Goal: Task Accomplishment & Management: Use online tool/utility

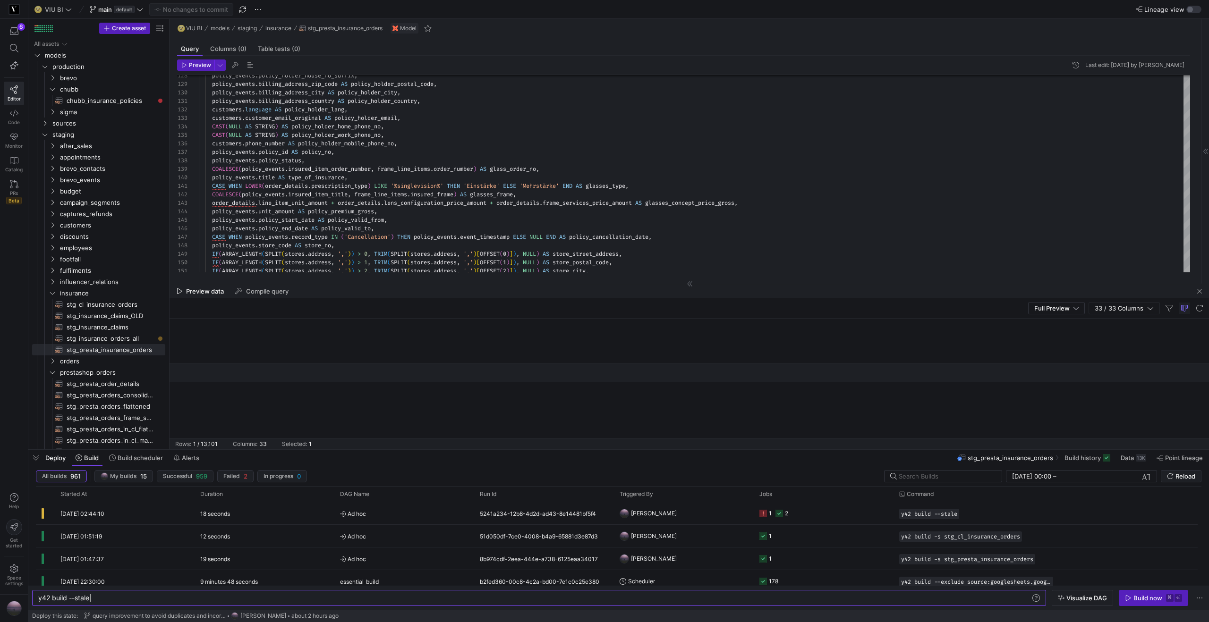
scroll to position [0, 51]
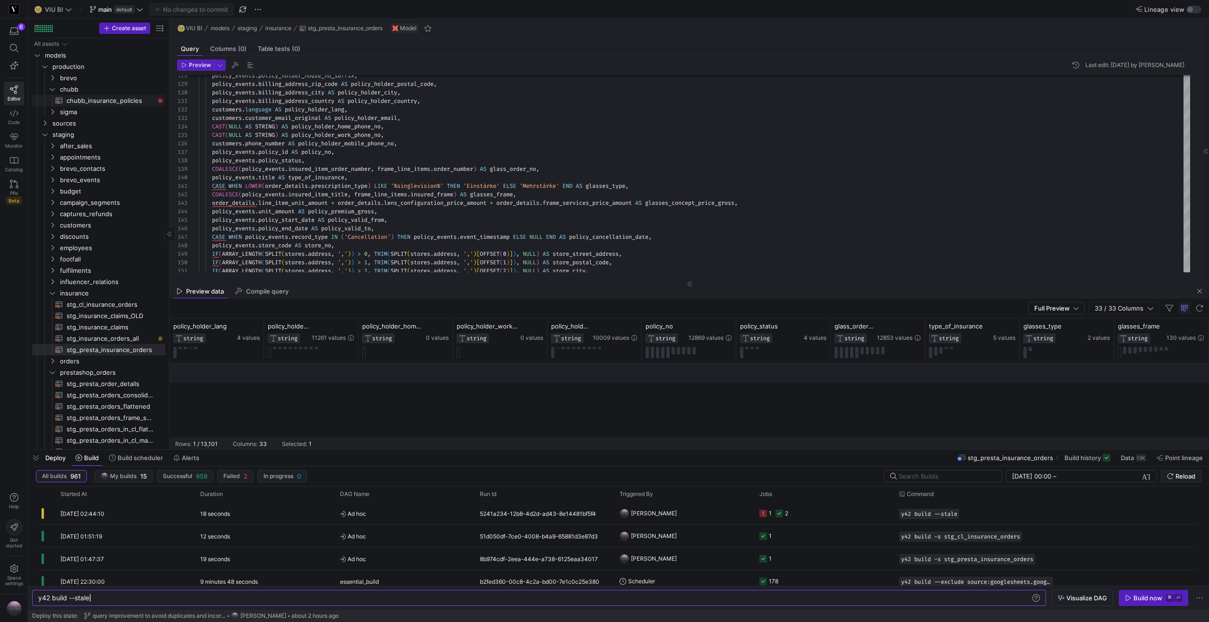
click at [86, 101] on span "chubb_insurance_policies​​​​​​​​​​" at bounding box center [111, 100] width 88 height 11
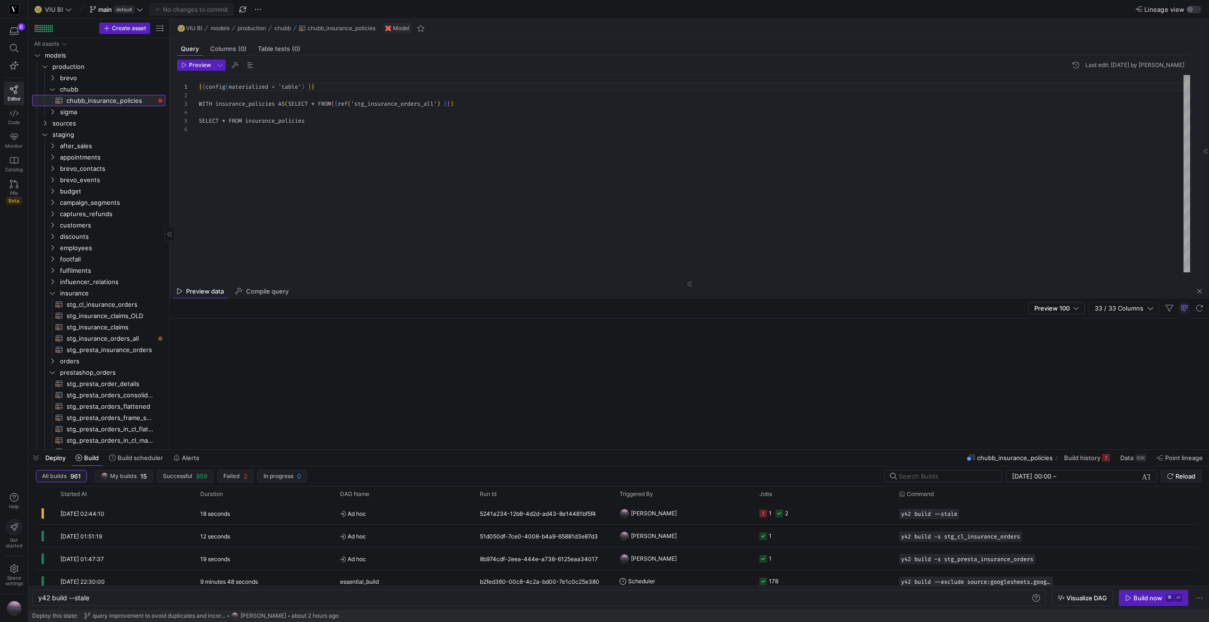
scroll to position [43, 0]
click at [116, 341] on span "stg_insurance_orders_all​​​​​​​​​​" at bounding box center [111, 338] width 88 height 11
type textarea "WITH cl_policies AS (SELECT * FROM {{ ref('stg_cl_insurance_orders') }}), prest…"
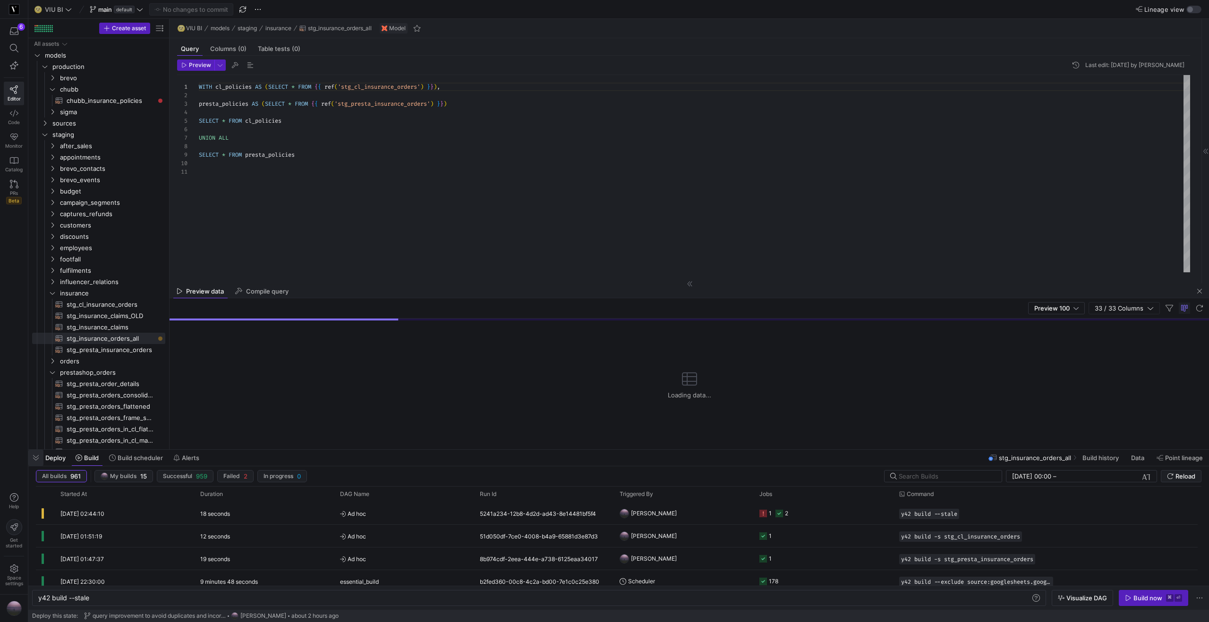
click at [38, 454] on span "button" at bounding box center [35, 458] width 15 height 16
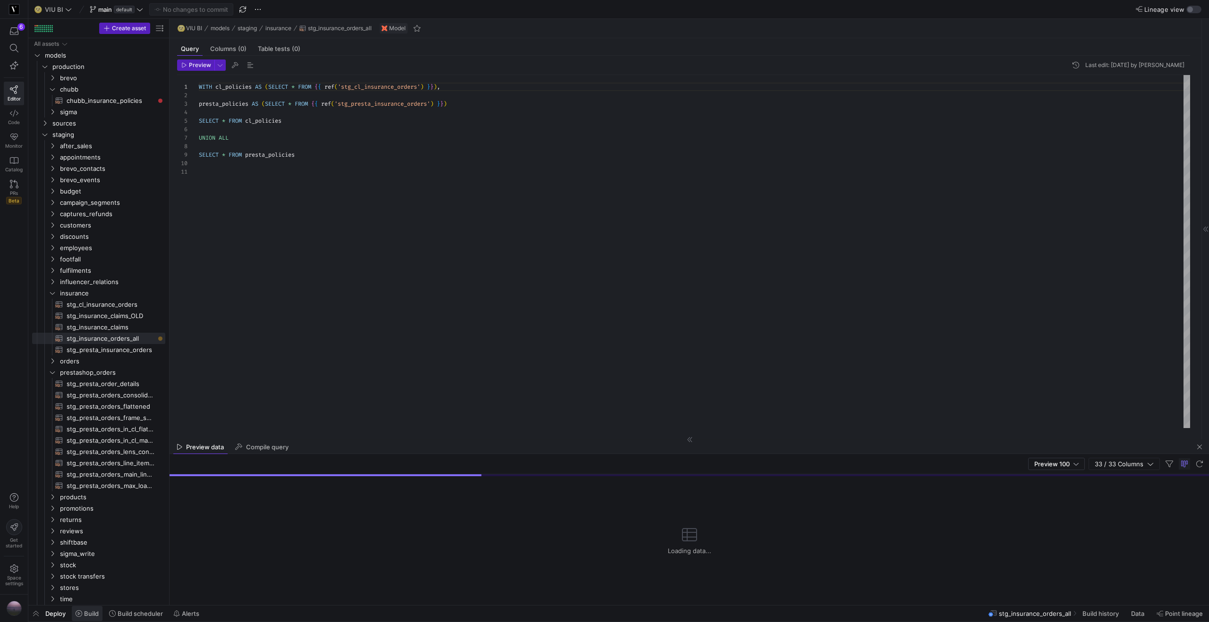
click at [93, 614] on span "Build" at bounding box center [91, 614] width 15 height 8
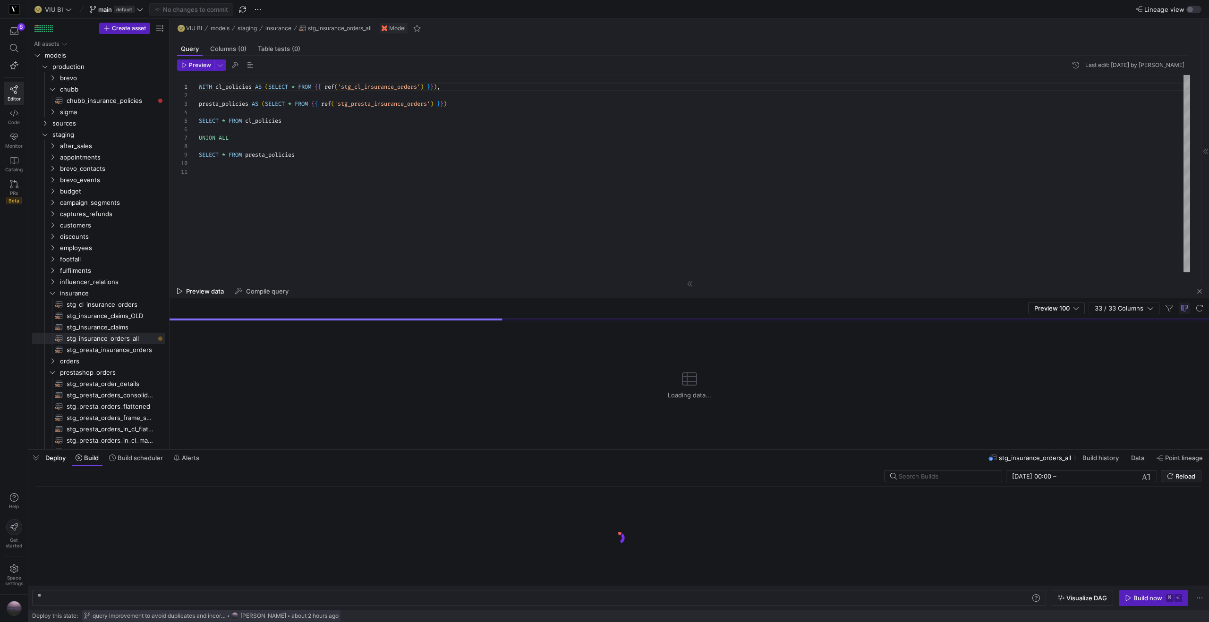
scroll to position [0, 115]
click at [1151, 600] on div "Build now" at bounding box center [1148, 599] width 29 height 8
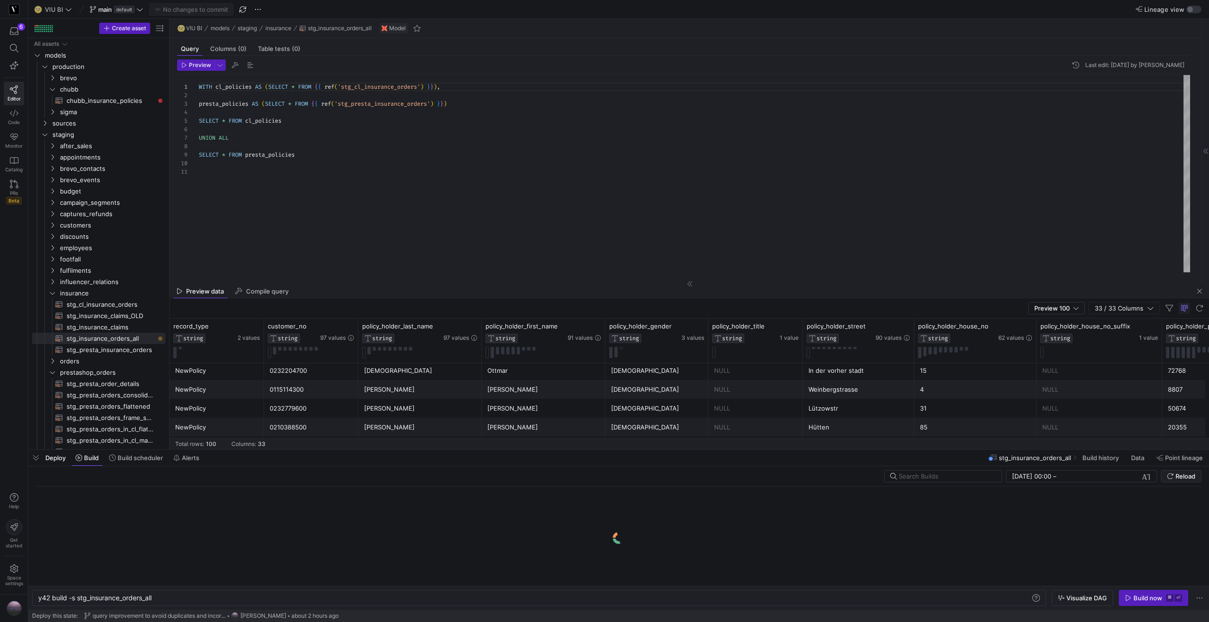
scroll to position [0, 0]
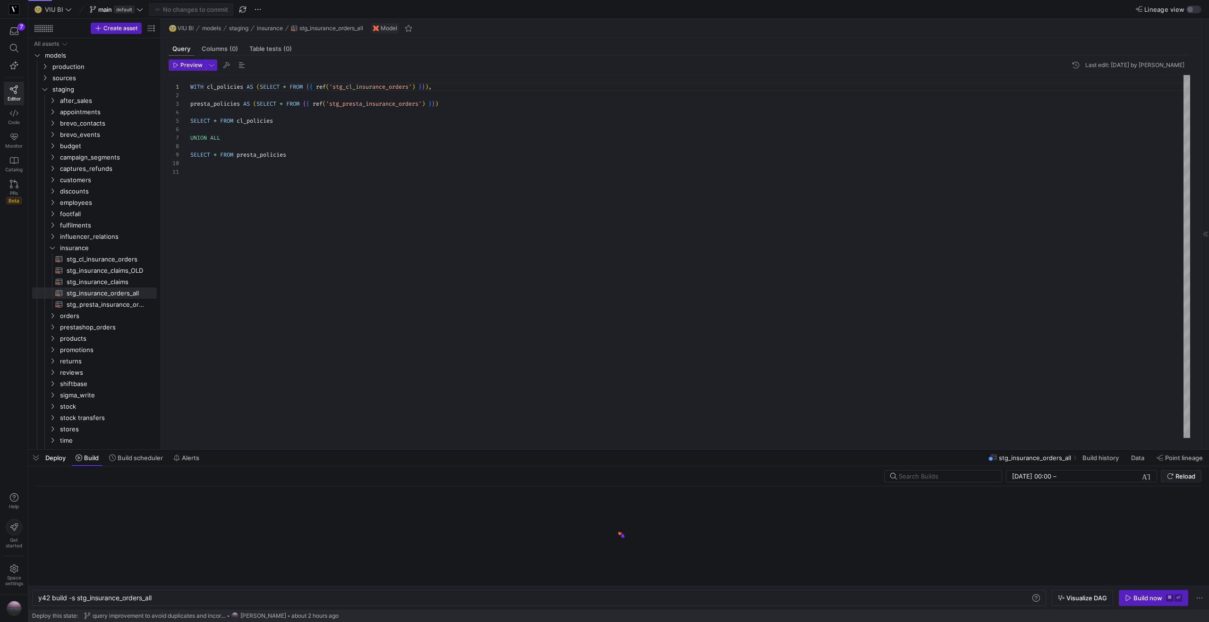
scroll to position [0, 115]
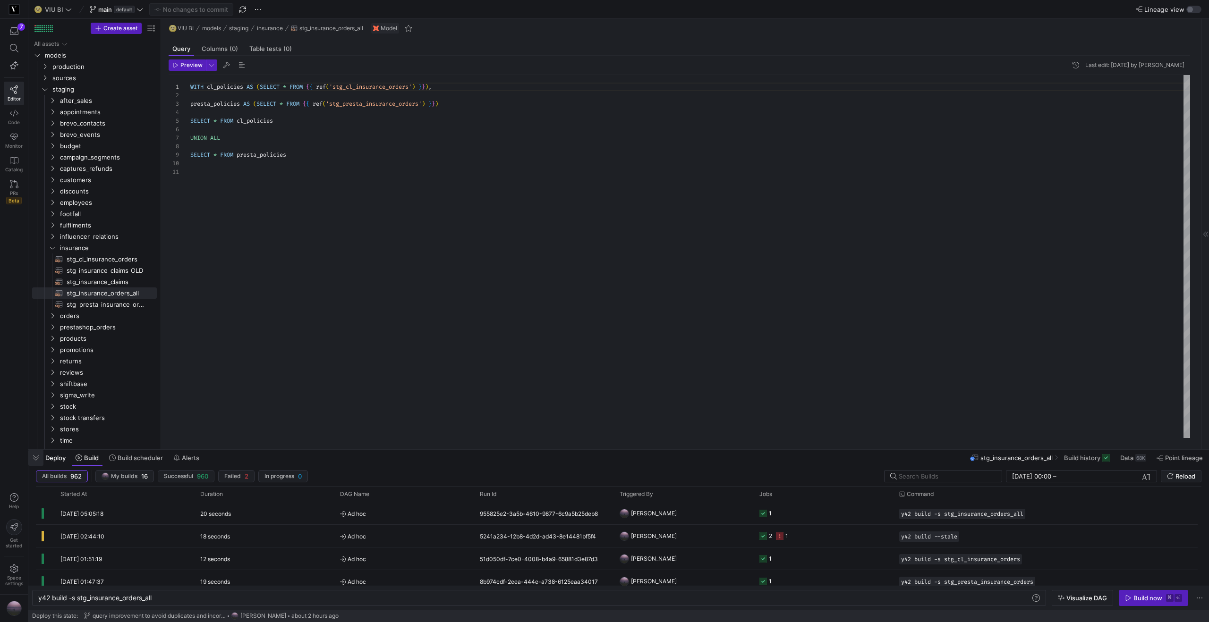
click at [39, 459] on span "button" at bounding box center [35, 458] width 15 height 16
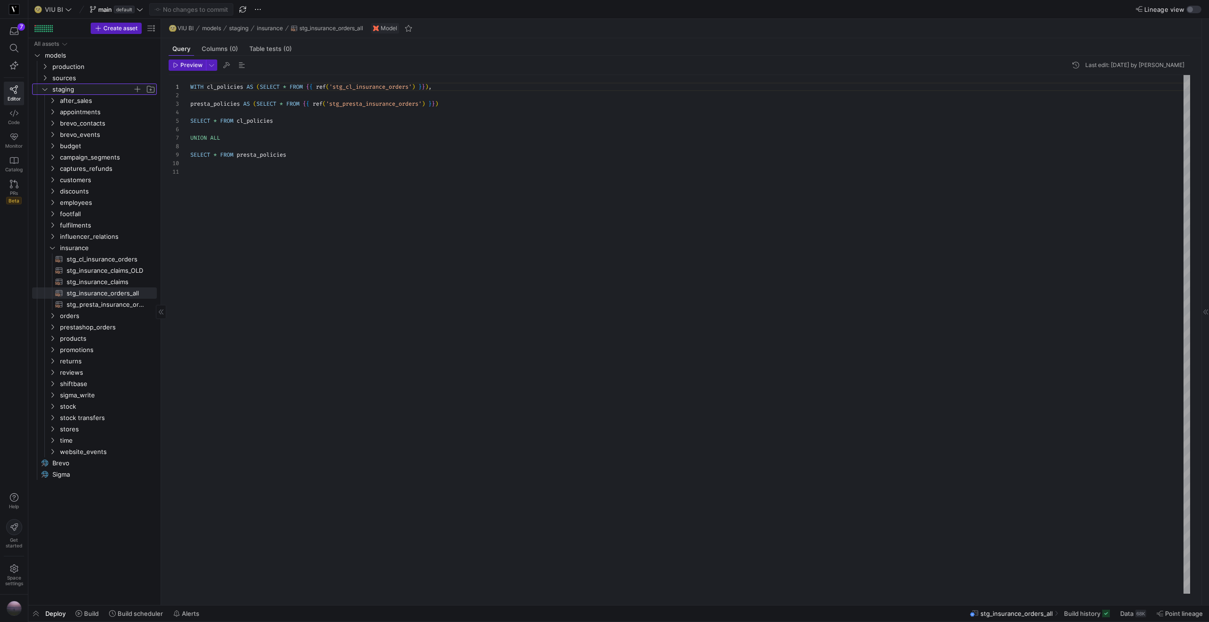
click at [47, 92] on icon "Press SPACE to select this row." at bounding box center [45, 89] width 7 height 6
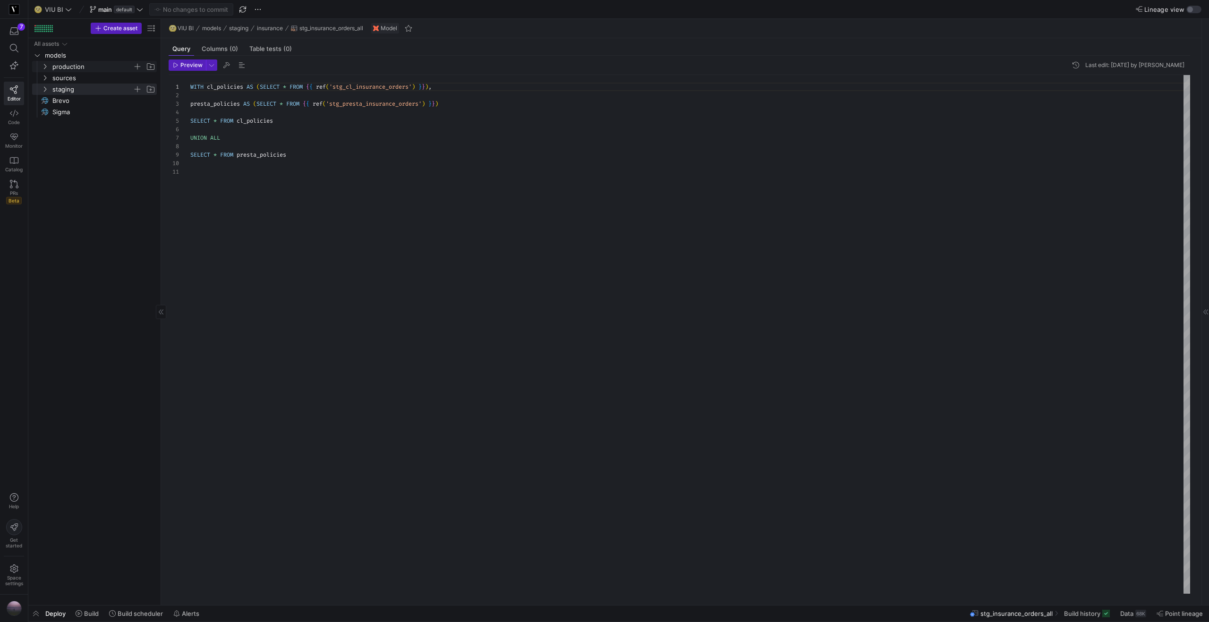
click at [46, 68] on icon "Press SPACE to select this row." at bounding box center [45, 67] width 7 height 6
click at [53, 91] on icon "Press SPACE to select this row." at bounding box center [52, 89] width 7 height 6
click at [99, 102] on span "chubb_insurance_policies​​​​​​​​​​" at bounding box center [106, 100] width 79 height 11
type textarea "{{ config(materialized = 'table') }} WITH insurance_policies AS (SELECT * FROM …"
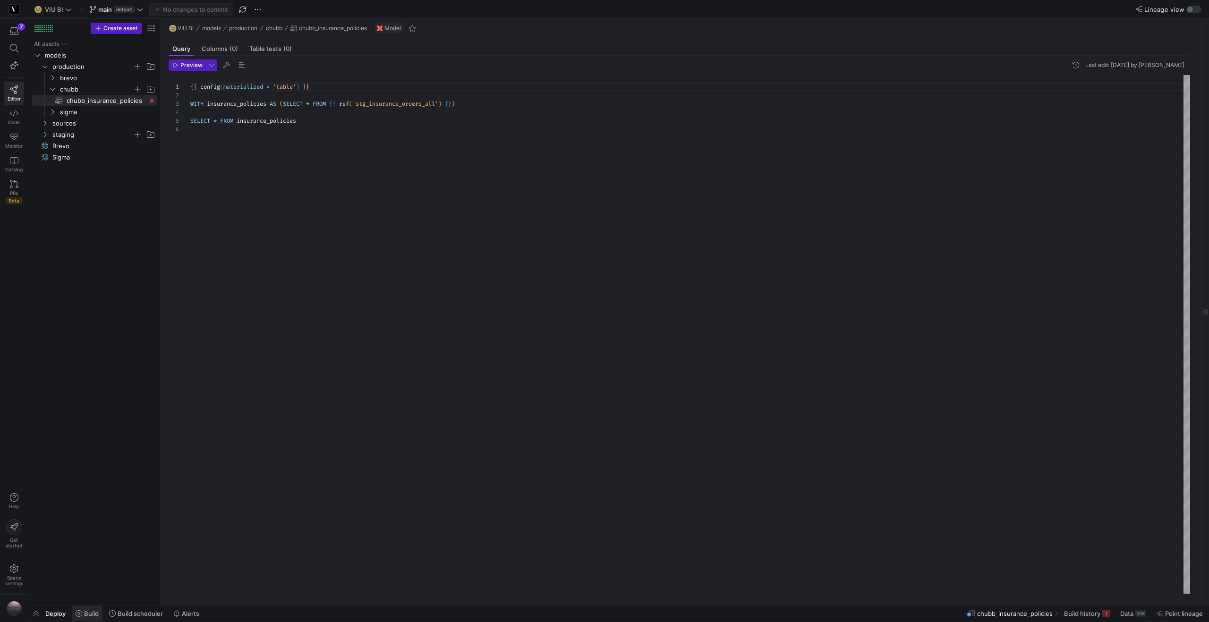
click at [91, 615] on span "Build" at bounding box center [91, 614] width 15 height 8
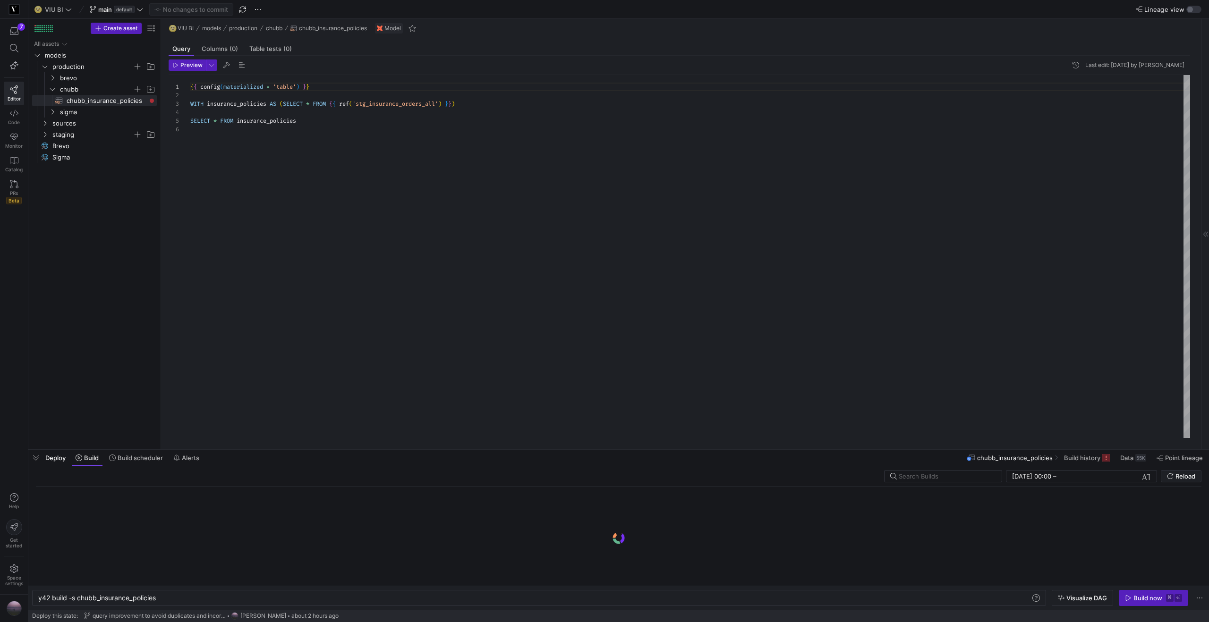
scroll to position [0, 119]
click at [1151, 598] on div "Build now" at bounding box center [1148, 599] width 29 height 8
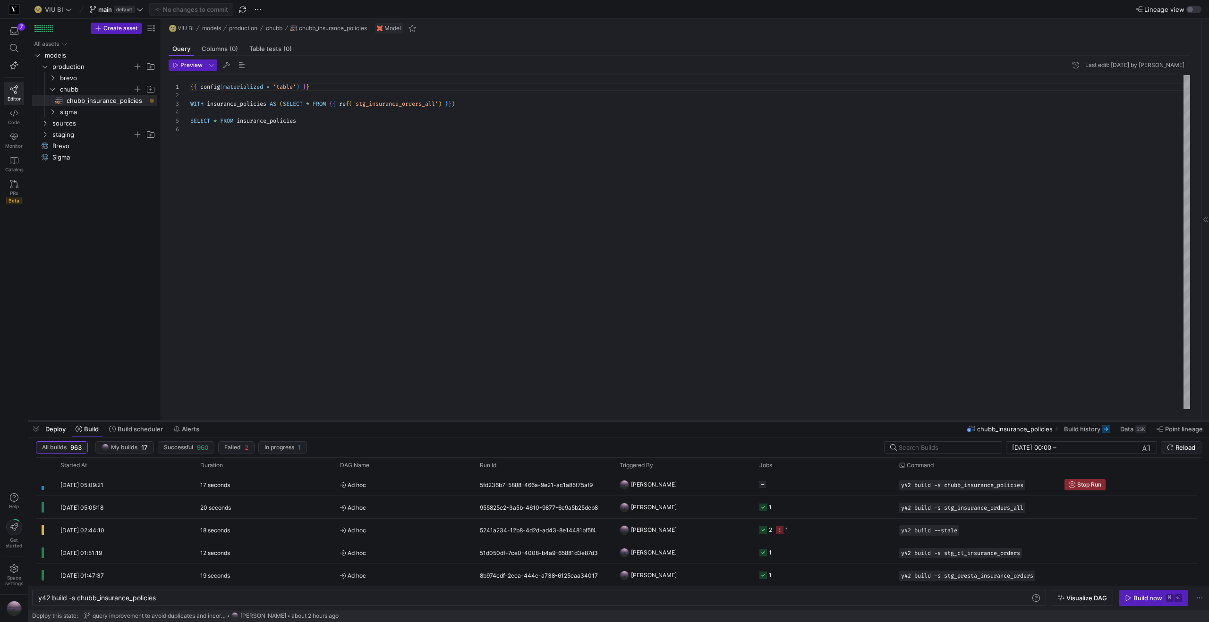
drag, startPoint x: 868, startPoint y: 450, endPoint x: 869, endPoint y: 421, distance: 28.8
click at [869, 421] on div at bounding box center [618, 421] width 1181 height 4
drag, startPoint x: 161, startPoint y: 54, endPoint x: 157, endPoint y: 85, distance: 30.9
click at [157, 85] on div at bounding box center [157, 220] width 0 height 402
click at [160, 24] on div at bounding box center [160, 220] width 0 height 402
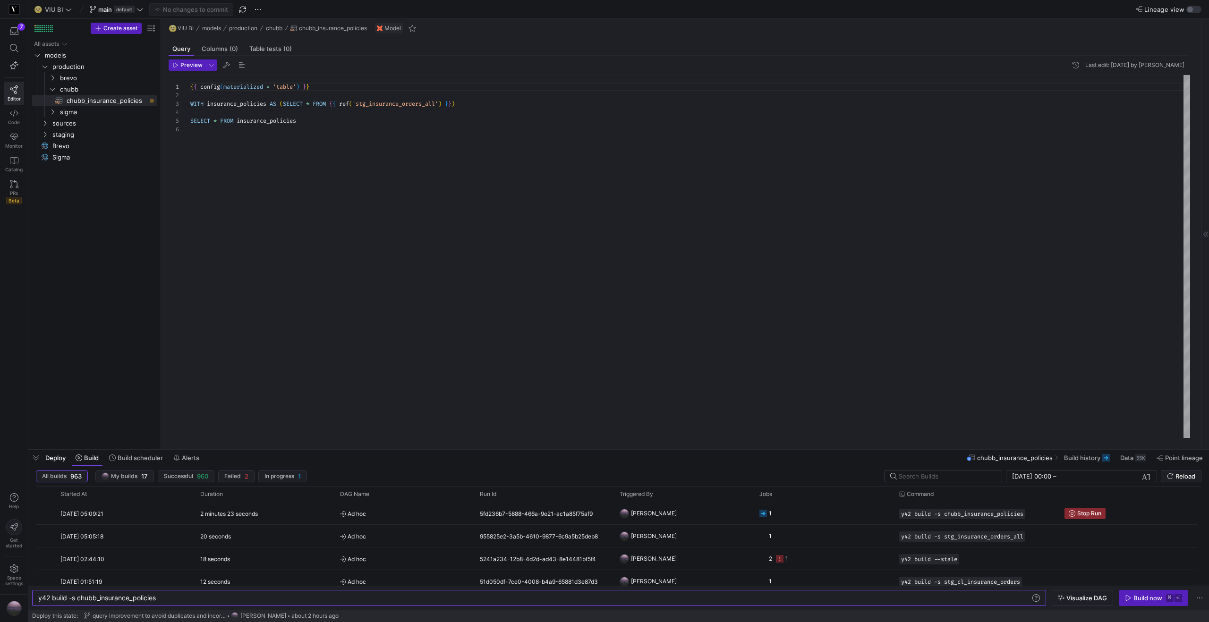
scroll to position [0, 119]
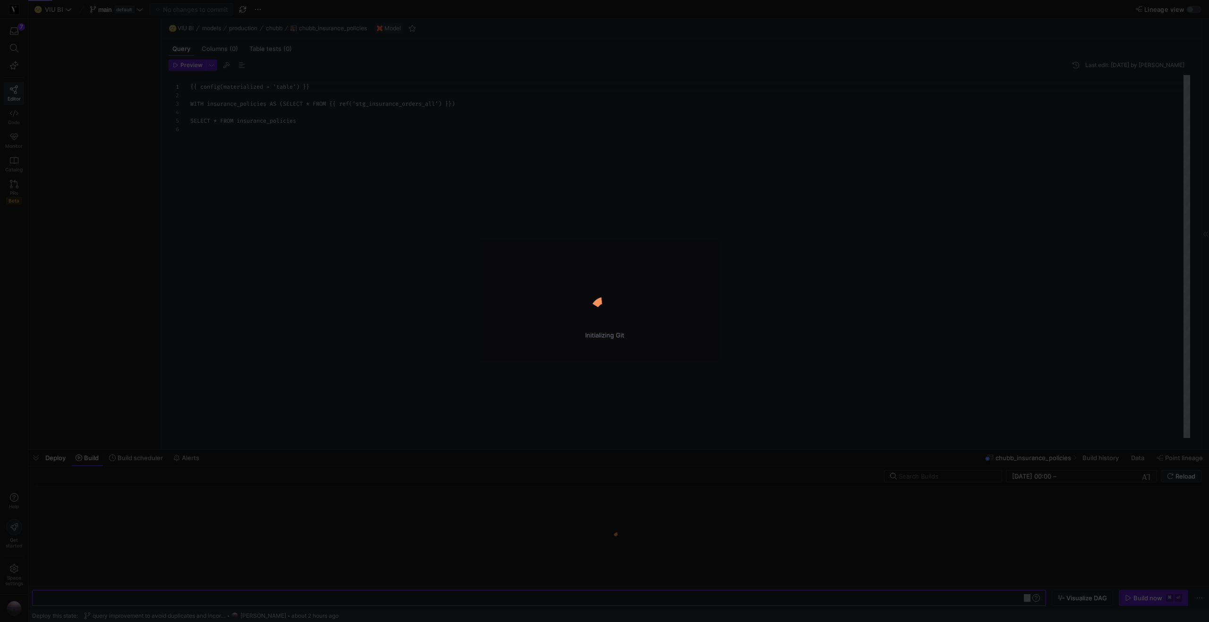
scroll to position [43, 0]
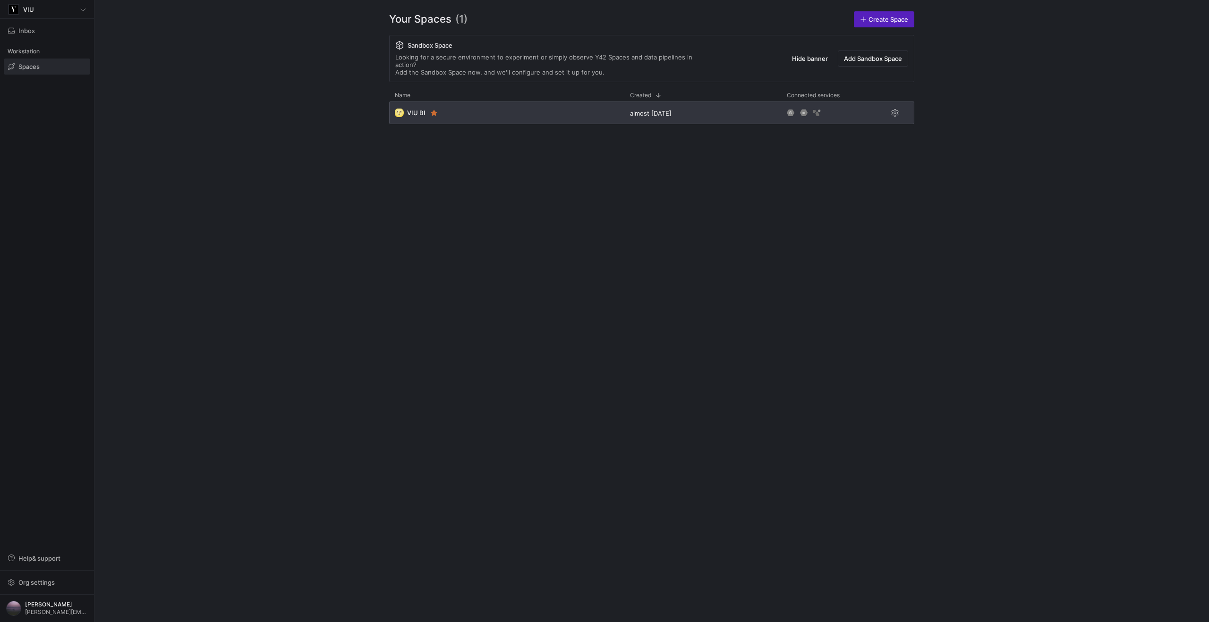
click at [486, 106] on div "🌝 VIU BI" at bounding box center [506, 113] width 235 height 23
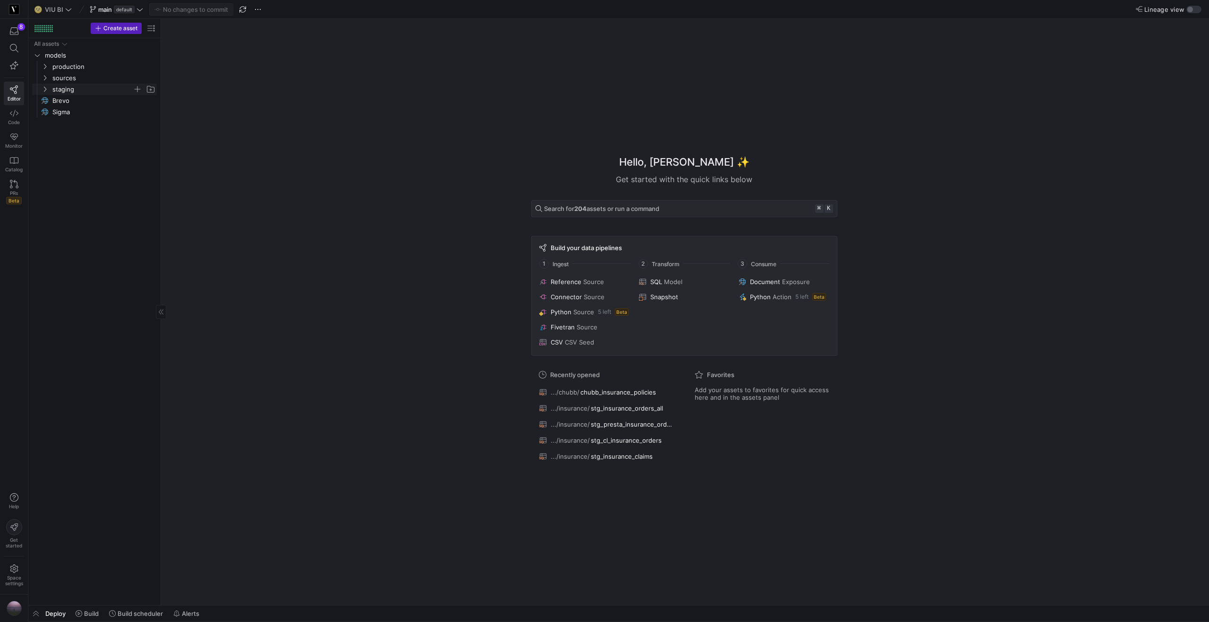
click at [44, 92] on icon "Press SPACE to select this row." at bounding box center [45, 89] width 7 height 6
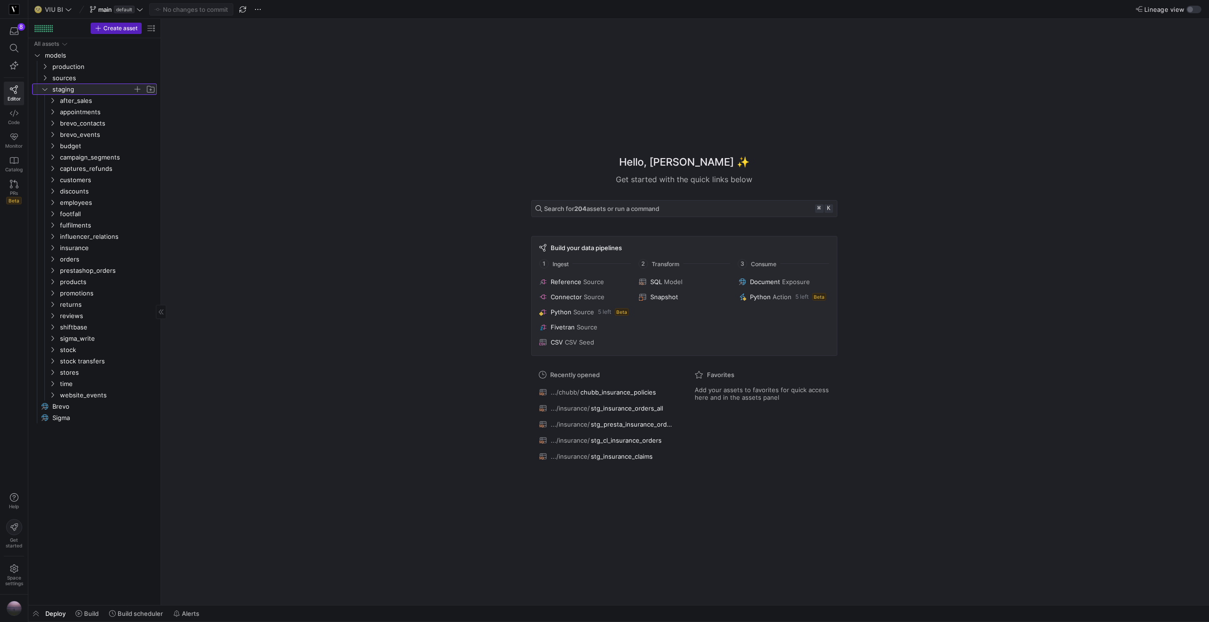
click at [44, 92] on icon at bounding box center [45, 89] width 7 height 6
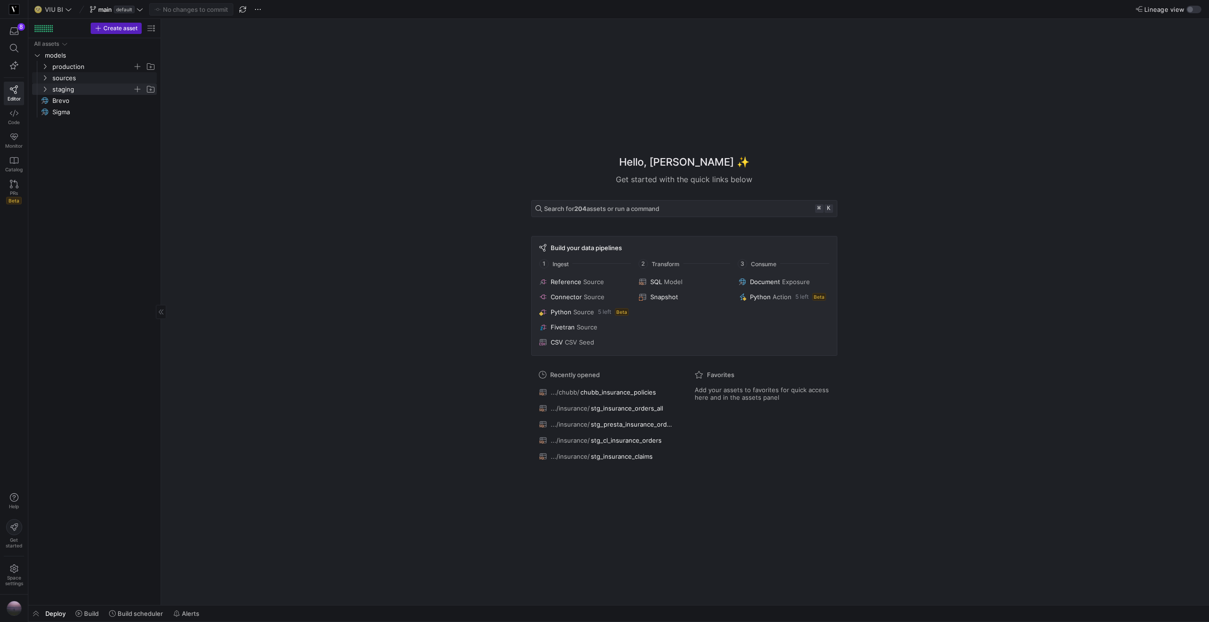
click at [45, 68] on icon "Press SPACE to select this row." at bounding box center [45, 67] width 7 height 6
click at [52, 90] on icon "Press SPACE to select this row." at bounding box center [52, 89] width 7 height 6
click at [42, 136] on icon "Press SPACE to select this row." at bounding box center [45, 135] width 7 height 6
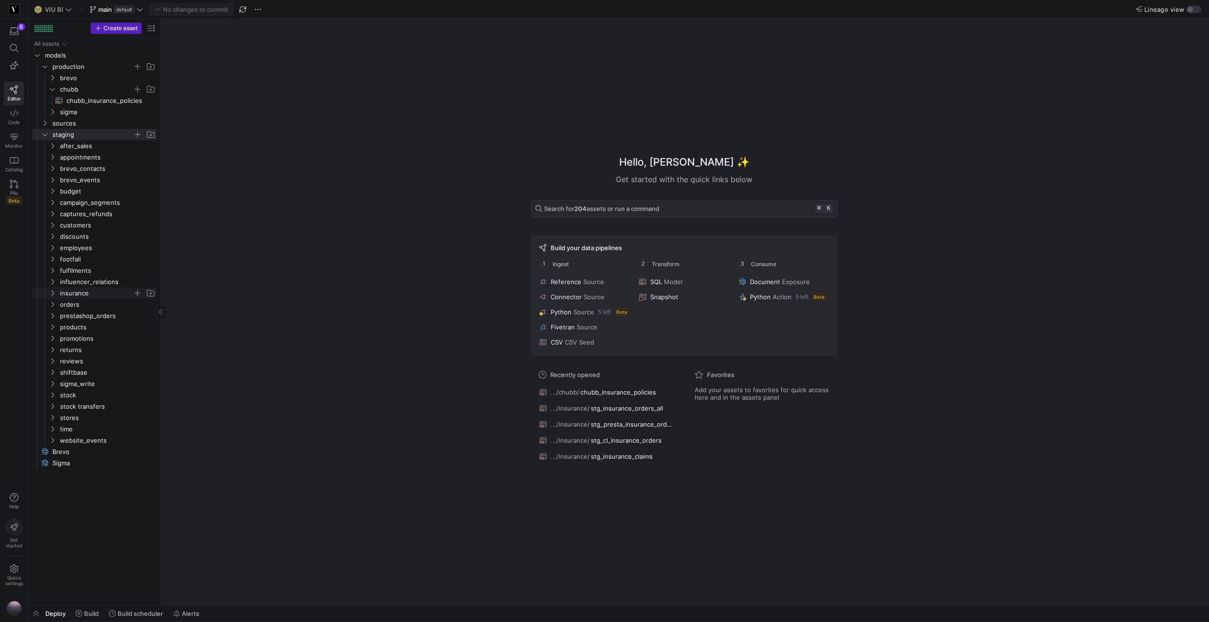
click at [52, 294] on icon "Press SPACE to select this row." at bounding box center [52, 293] width 7 height 6
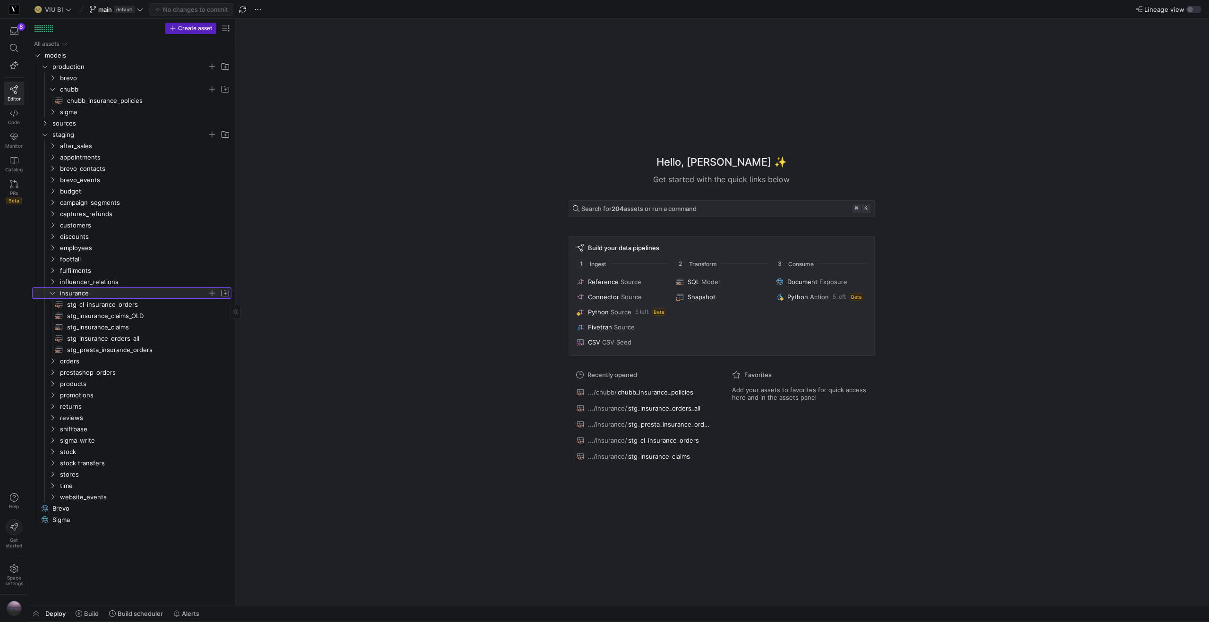
drag, startPoint x: 162, startPoint y: 326, endPoint x: 236, endPoint y: 320, distance: 74.9
click at [112, 341] on span "stg_insurance_orders_all​​​​​​​​​​" at bounding box center [143, 338] width 153 height 11
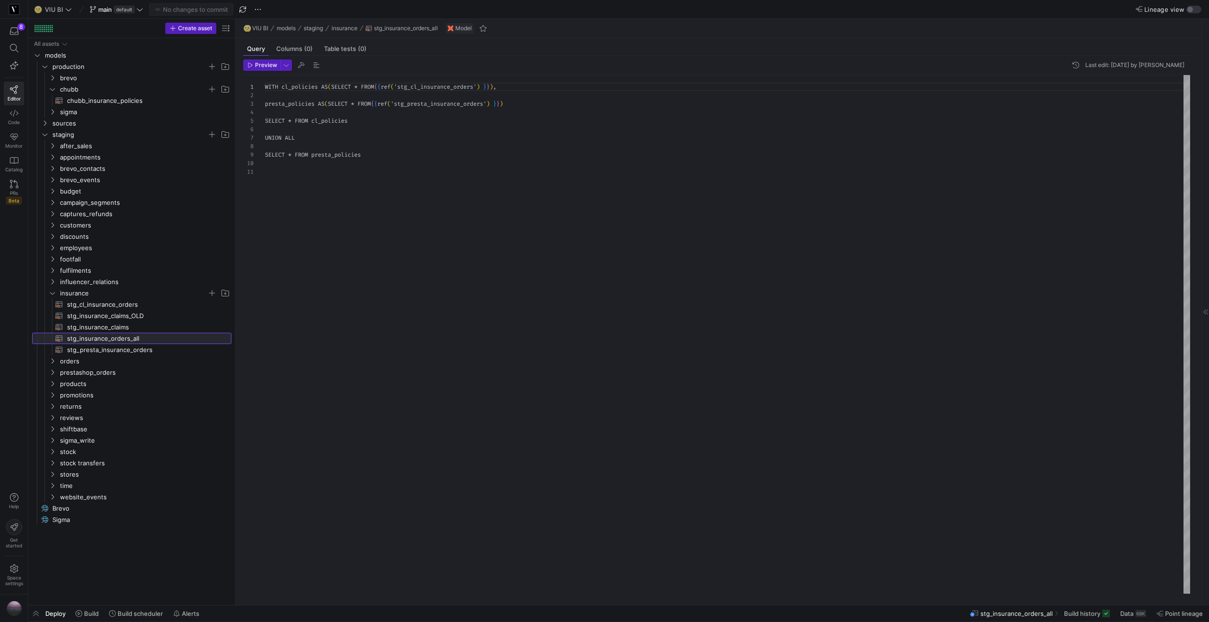
scroll to position [85, 0]
click at [156, 306] on span "stg_cl_insurance_orders​​​​​​​​​​" at bounding box center [143, 304] width 153 height 11
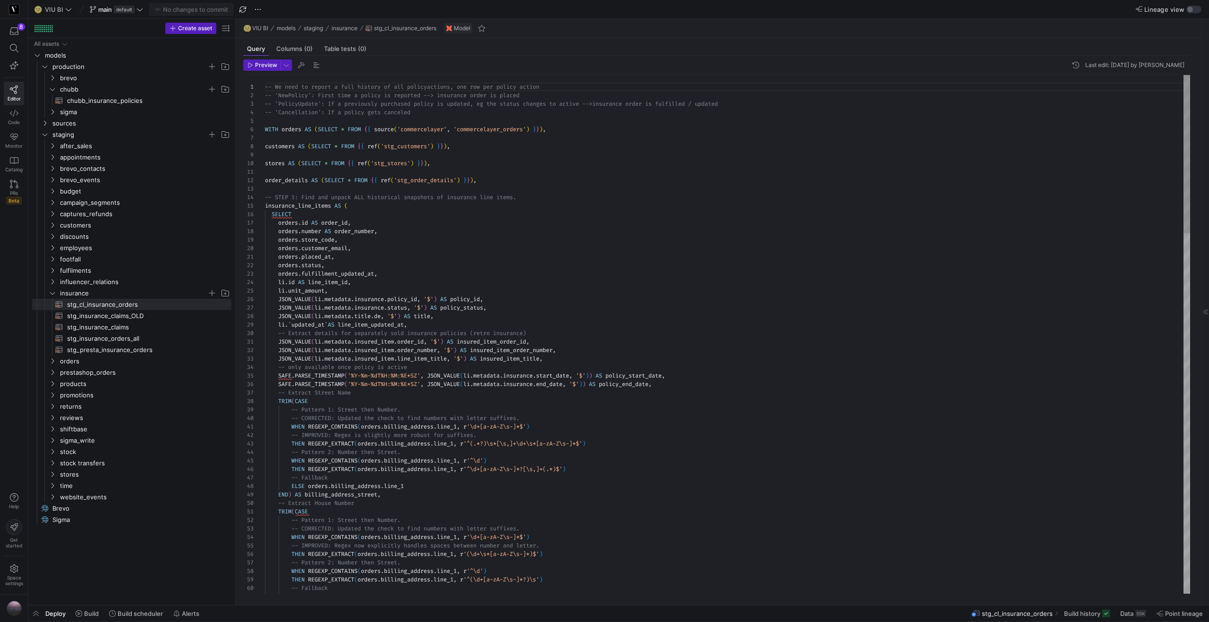
scroll to position [68, 150]
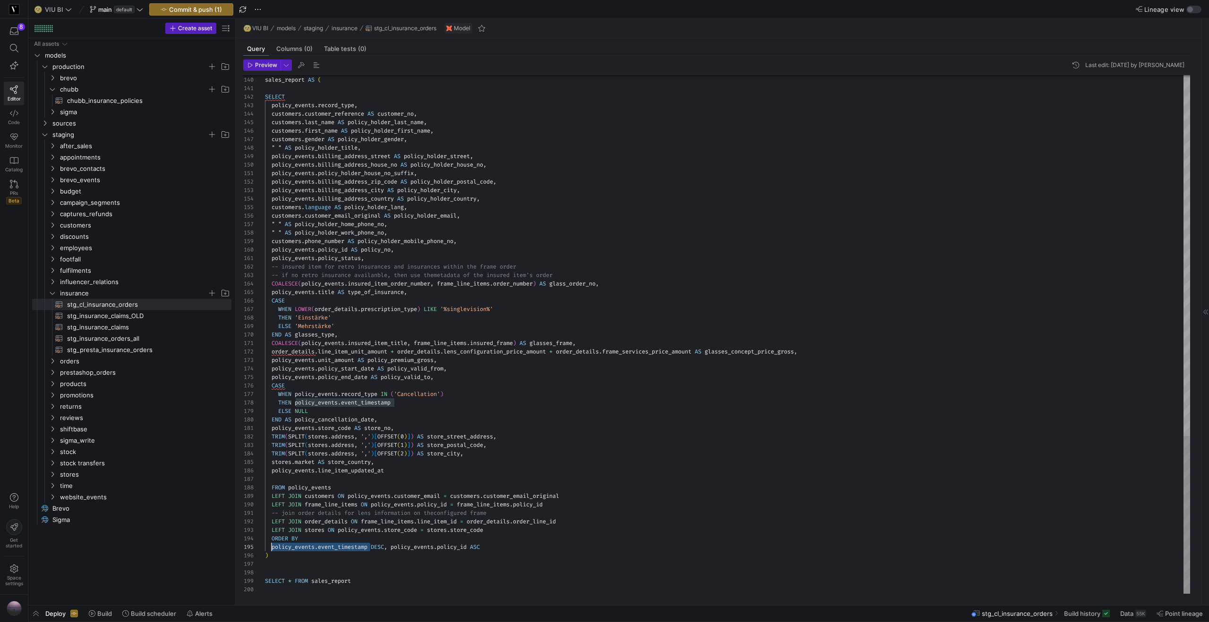
scroll to position [34, 7]
drag, startPoint x: 370, startPoint y: 547, endPoint x: 273, endPoint y: 547, distance: 96.8
drag, startPoint x: 390, startPoint y: 471, endPoint x: 272, endPoint y: 475, distance: 118.6
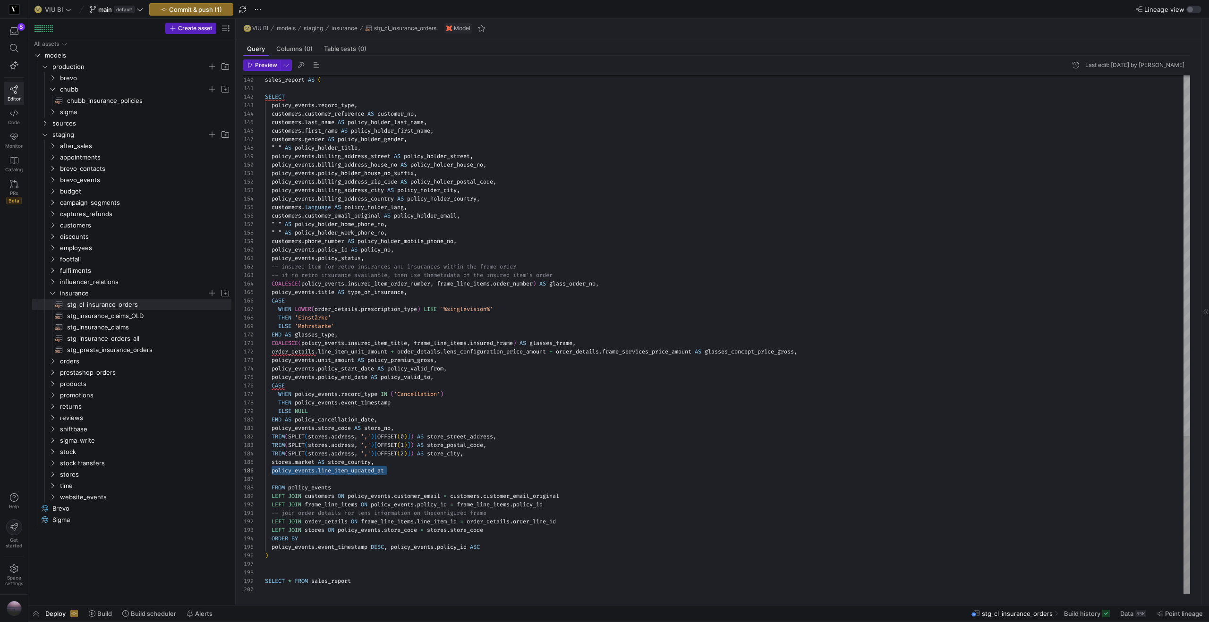
scroll to position [43, 105]
click at [269, 68] on span "Preview" at bounding box center [266, 65] width 22 height 7
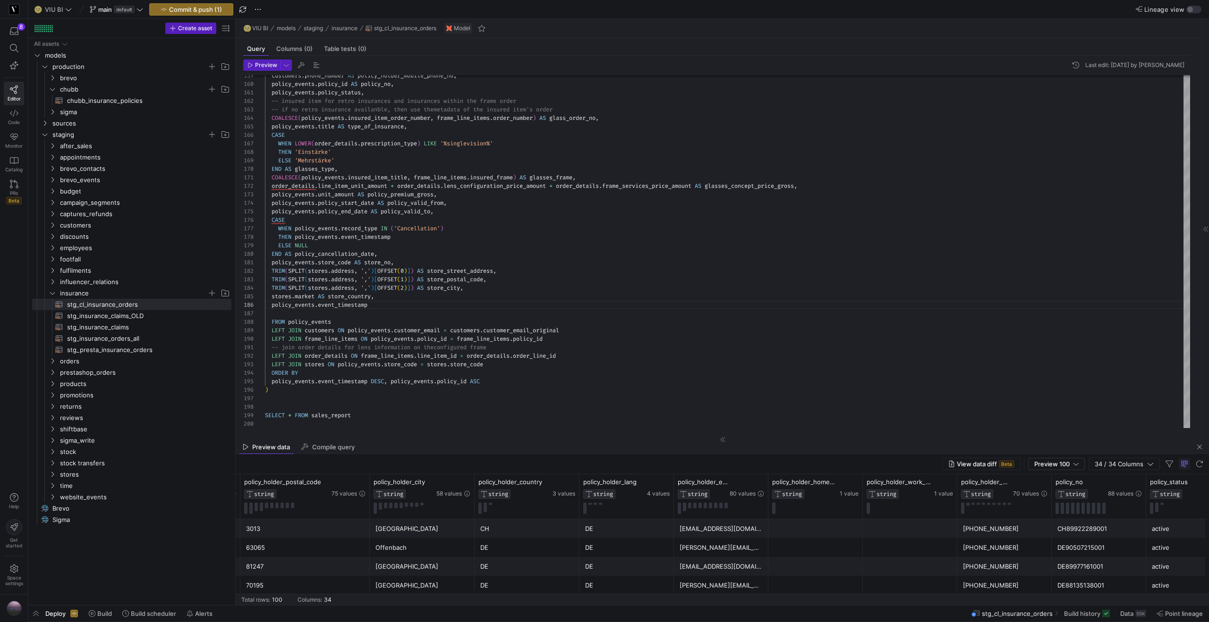
scroll to position [0, 0]
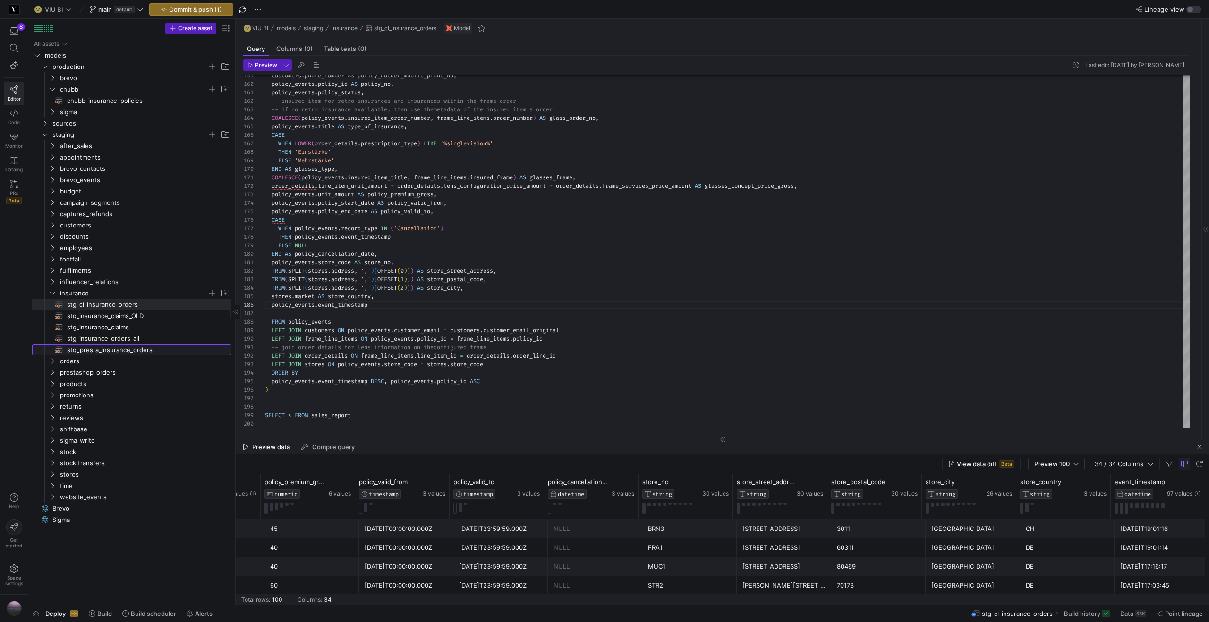
click at [141, 350] on span "stg_presta_insurance_orders​​​​​​​​​​" at bounding box center [143, 350] width 153 height 11
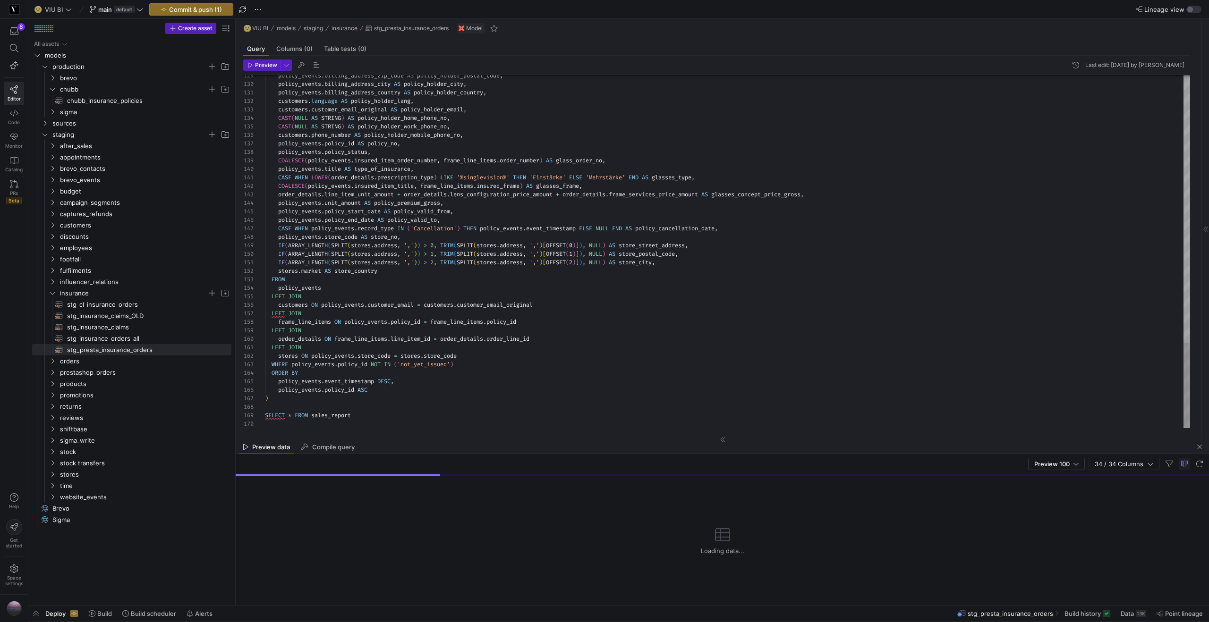
drag, startPoint x: 377, startPoint y: 382, endPoint x: 279, endPoint y: 385, distance: 97.8
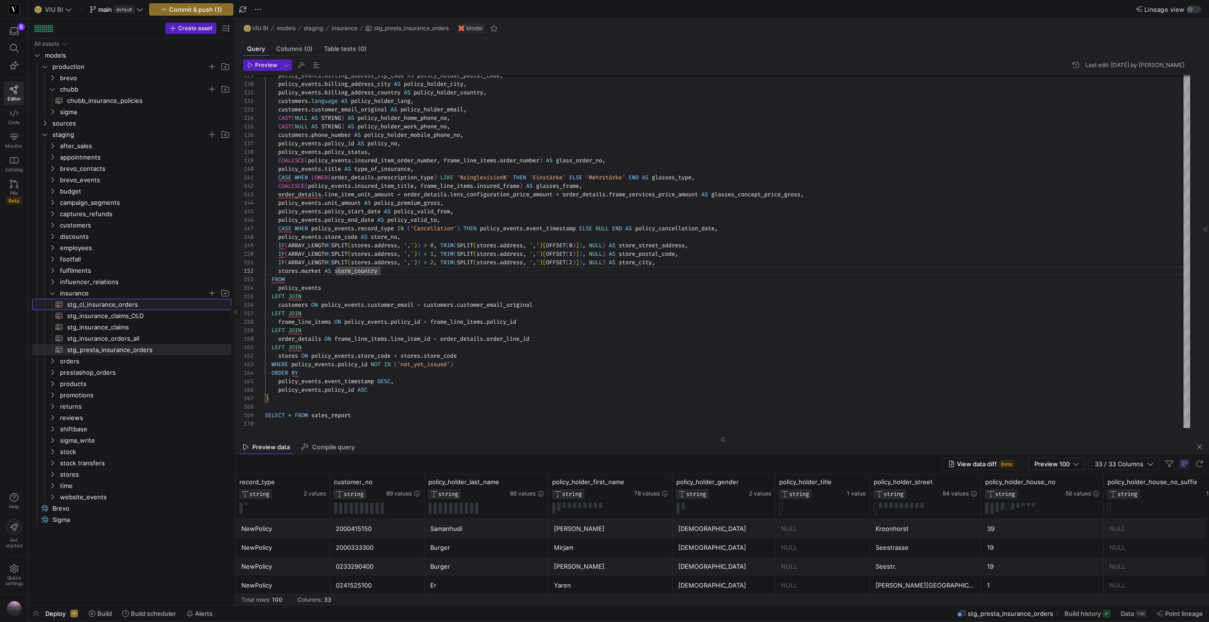
click at [135, 305] on span "stg_cl_insurance_orders​​​​​​​​​​" at bounding box center [143, 304] width 153 height 11
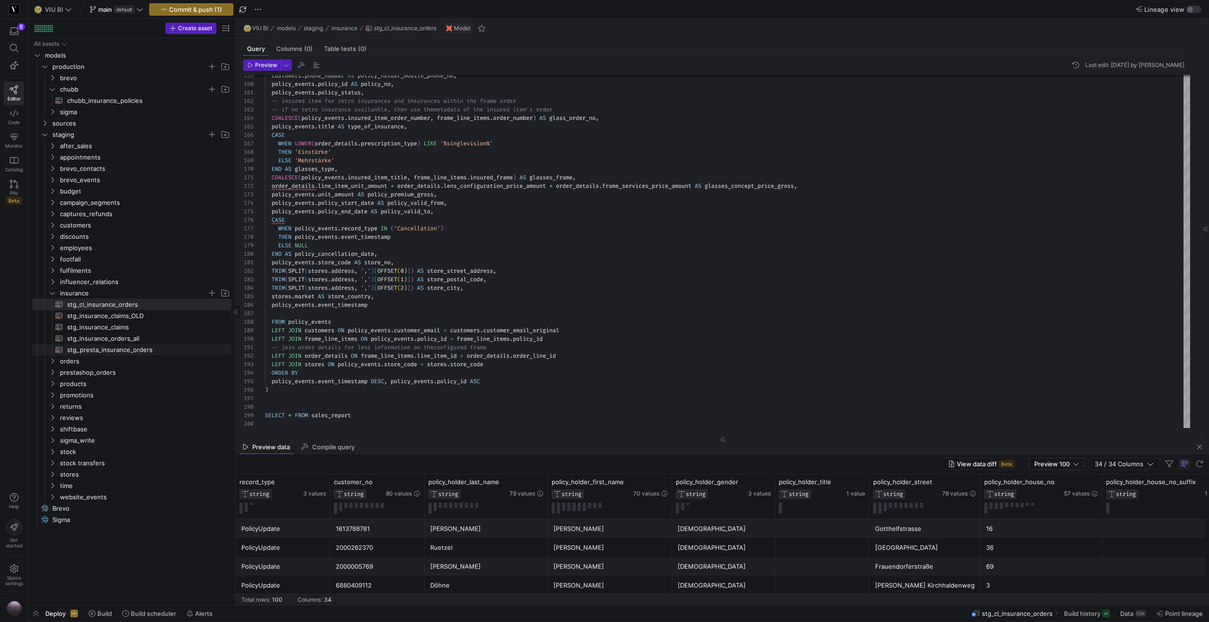
click at [126, 350] on span "stg_presta_insurance_orders​​​​​​​​​​" at bounding box center [143, 350] width 153 height 11
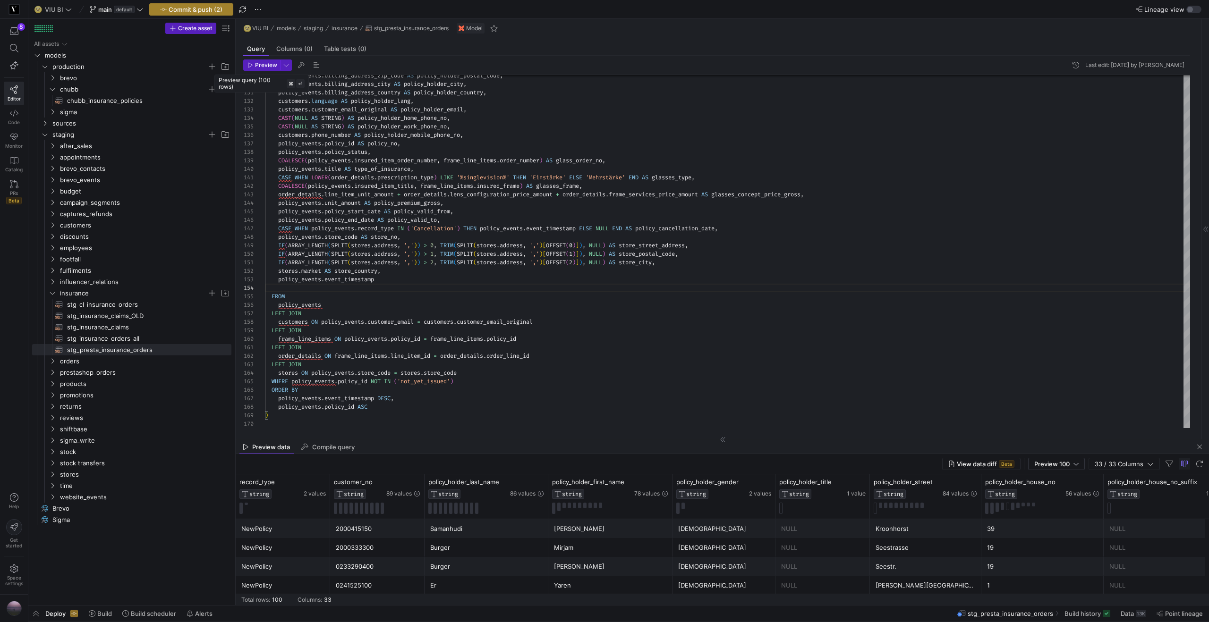
type textarea "IF(ARRAY_LENGTH(SPLIT(stores.address, ',')) > 2, TRIM(SPLIT(stores.address, ','…"
click at [214, 10] on span "Commit & push (2)" at bounding box center [196, 10] width 54 height 8
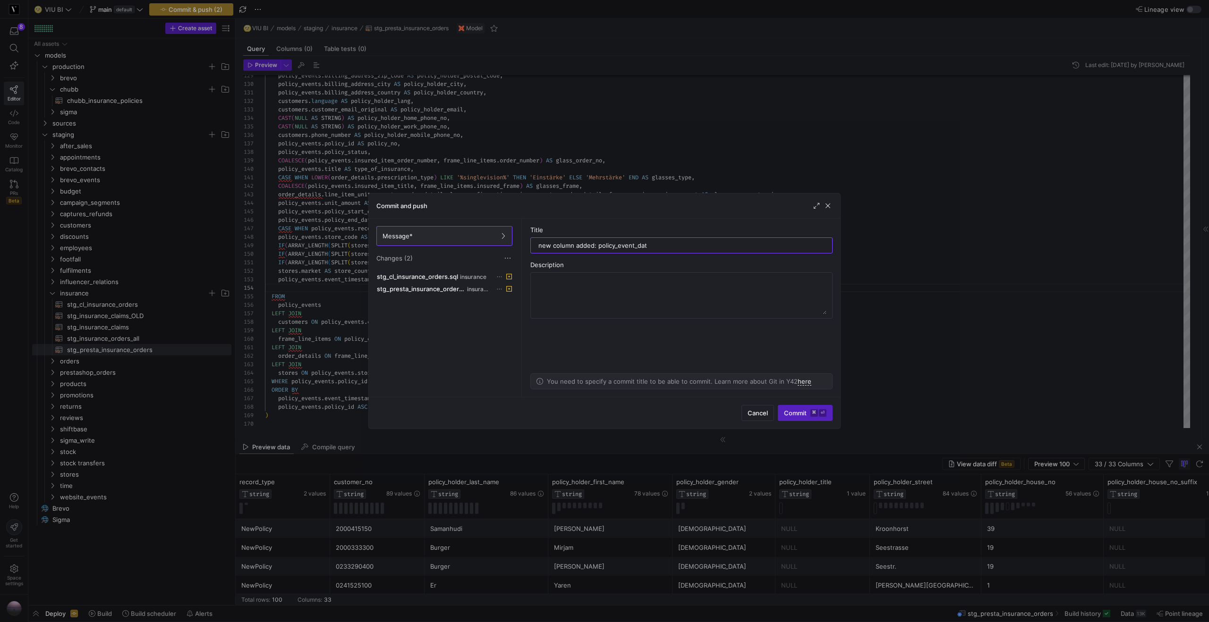
type input "new column added: policy_event_date"
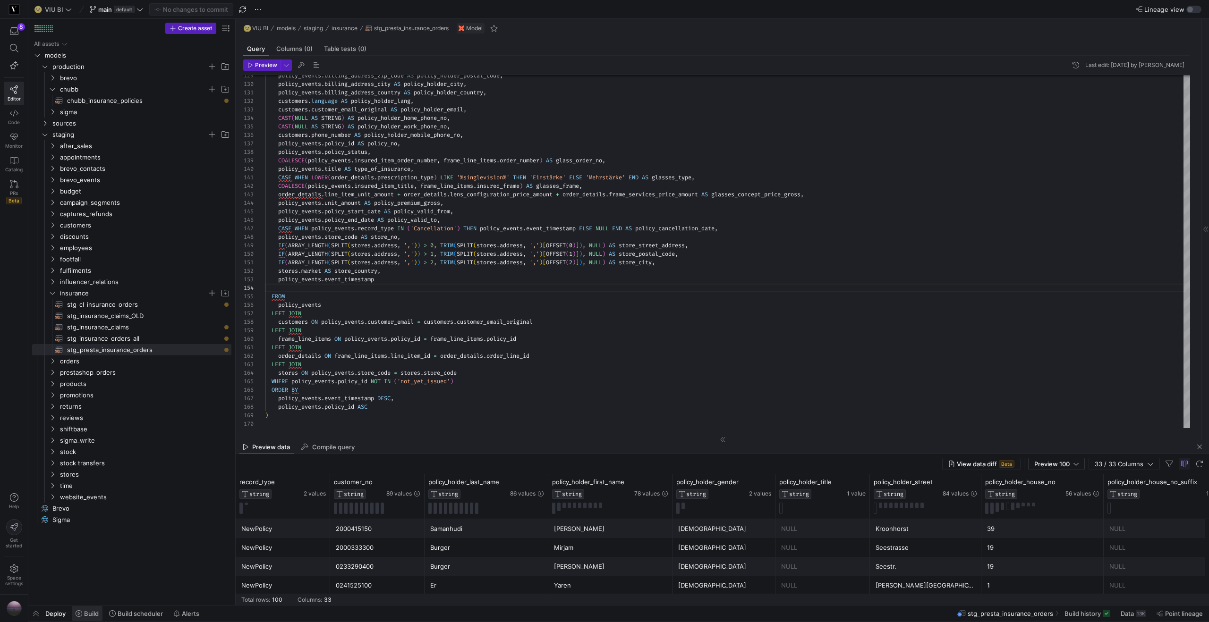
click at [89, 617] on span "Build" at bounding box center [91, 614] width 15 height 8
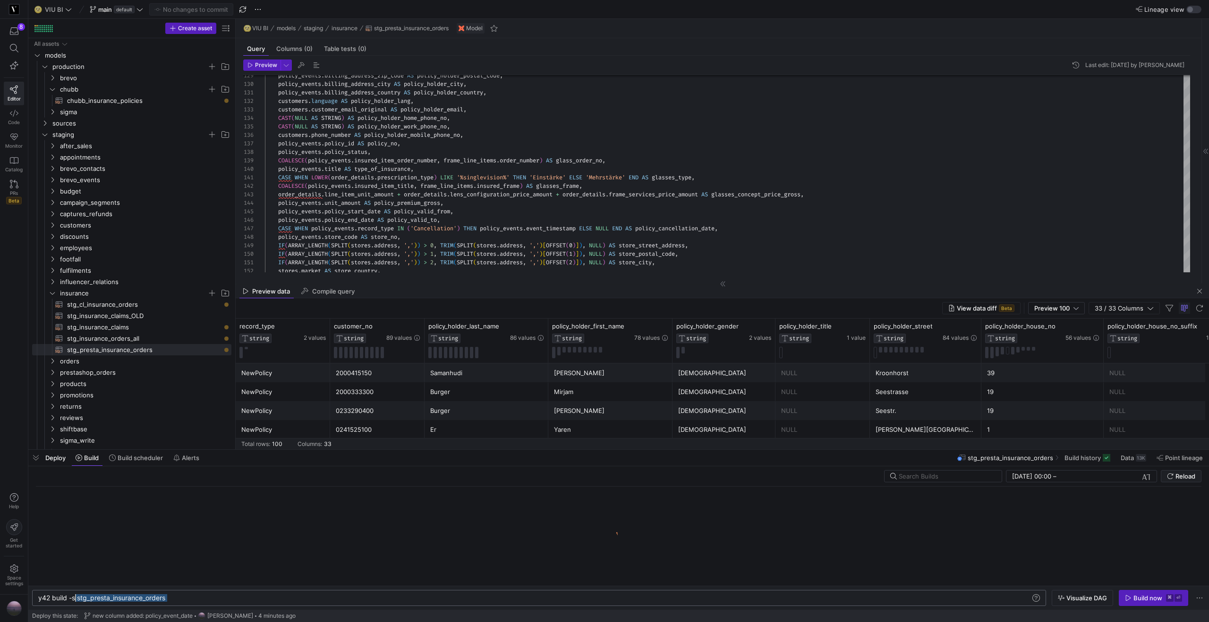
scroll to position [0, 34]
drag, startPoint x: 188, startPoint y: 601, endPoint x: 73, endPoint y: 603, distance: 114.3
click at [73, 602] on div "y42 build -s stg_presta_insurance_orders" at bounding box center [534, 599] width 992 height 8
type textarea "y42 build --stale"
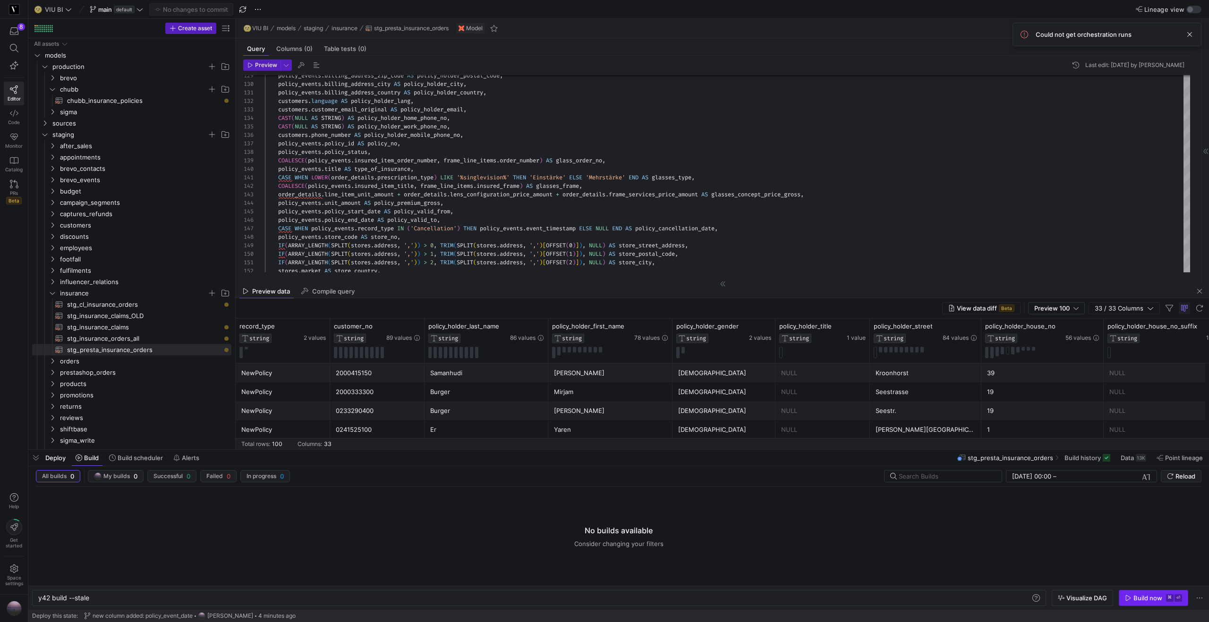
click at [1177, 601] on kbd "⏎" at bounding box center [1179, 599] width 8 height 8
click at [1191, 35] on span at bounding box center [1189, 34] width 11 height 11
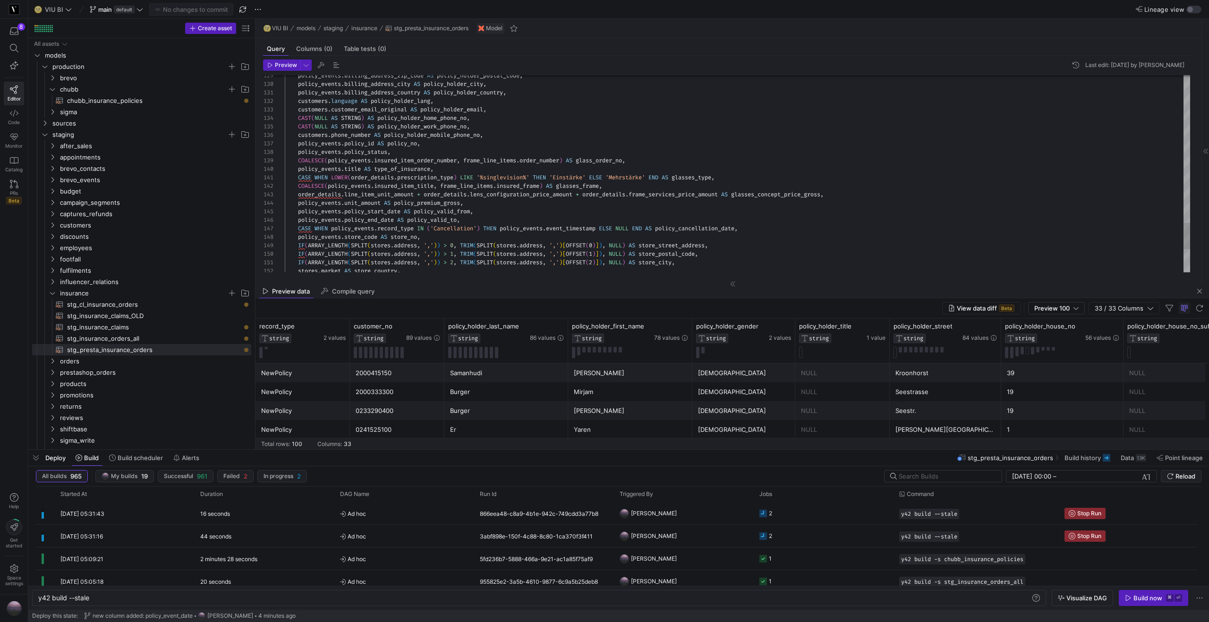
drag, startPoint x: 235, startPoint y: 220, endPoint x: 267, endPoint y: 220, distance: 32.1
click at [267, 220] on as-split "Create asset Drag here to set row groups Drag here to set column labels Group 1…" at bounding box center [618, 234] width 1181 height 431
